Goal: Information Seeking & Learning: Learn about a topic

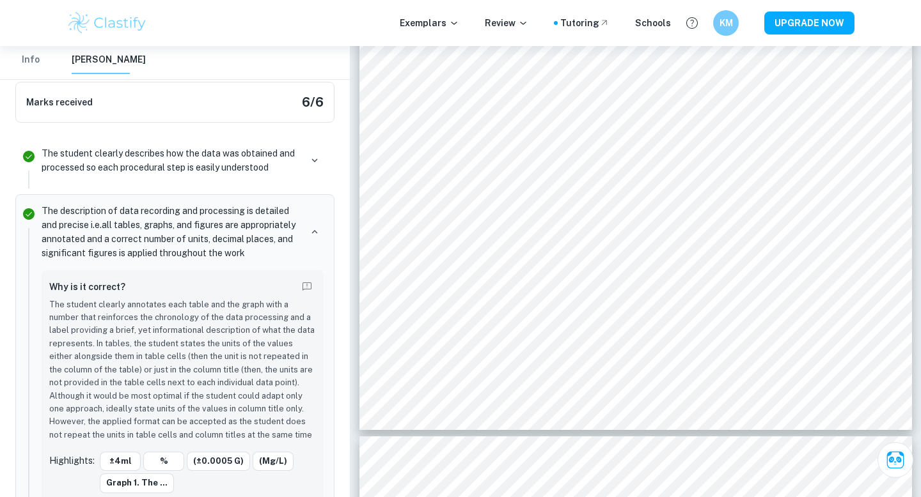
scroll to position [6978, 0]
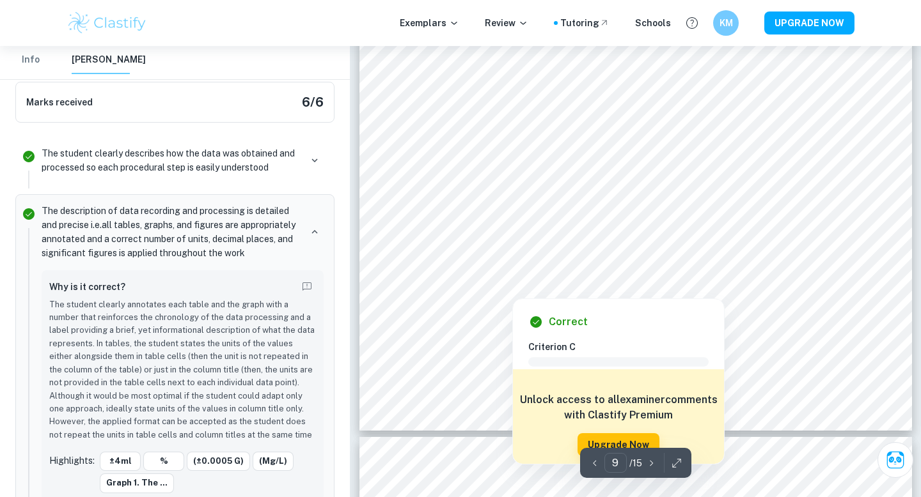
click at [517, 272] on div at bounding box center [635, 276] width 419 height 16
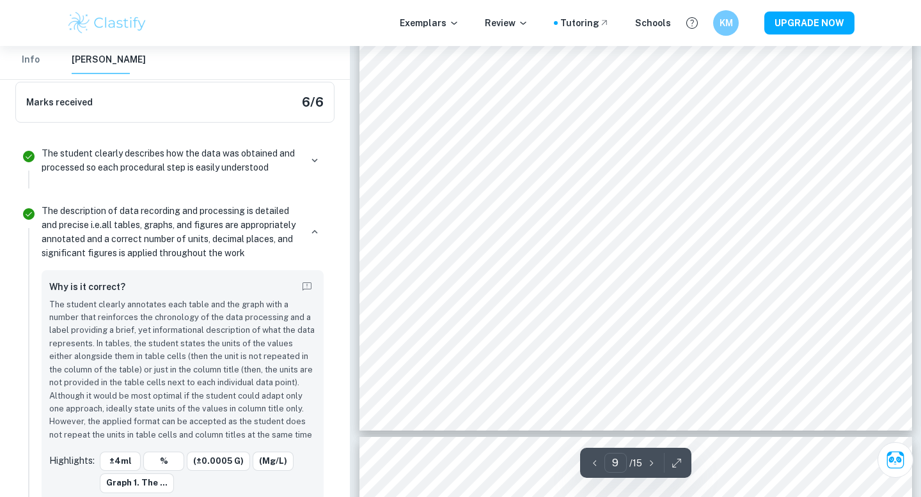
scroll to position [4017, 0]
